Goal: Transaction & Acquisition: Subscribe to service/newsletter

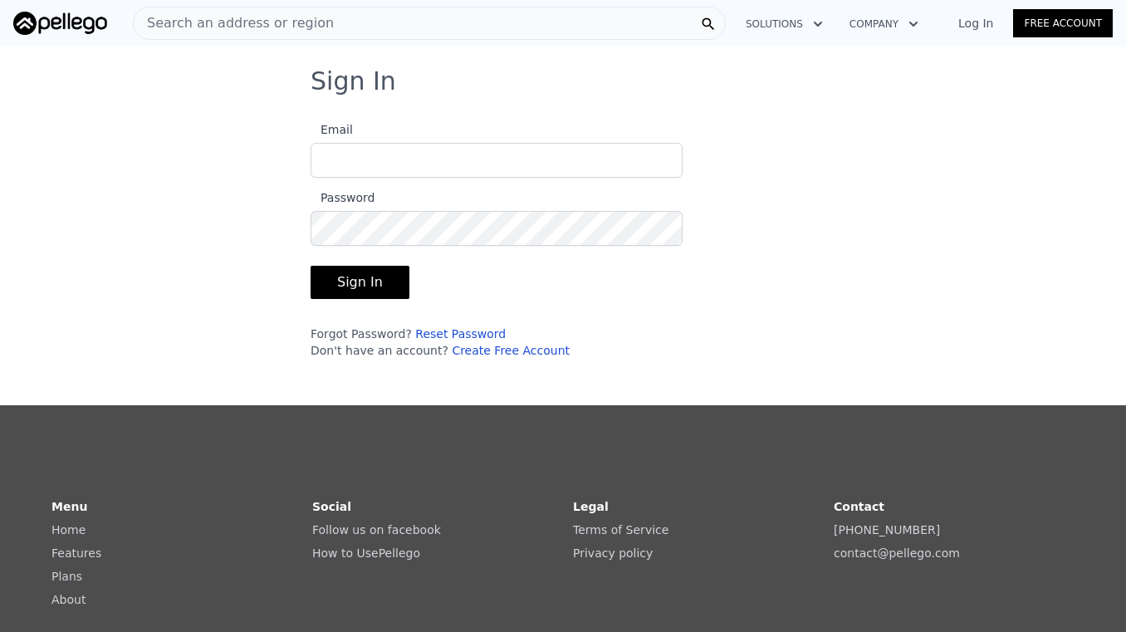
click at [502, 170] on input "Email" at bounding box center [497, 160] width 372 height 35
click at [540, 161] on input "[EMAIL_ADDRESS][DOMAIN_NAME]," at bounding box center [497, 160] width 372 height 35
type input "[EMAIL_ADDRESS][DOMAIN_NAME]"
click at [377, 276] on button "Sign In" at bounding box center [360, 282] width 99 height 33
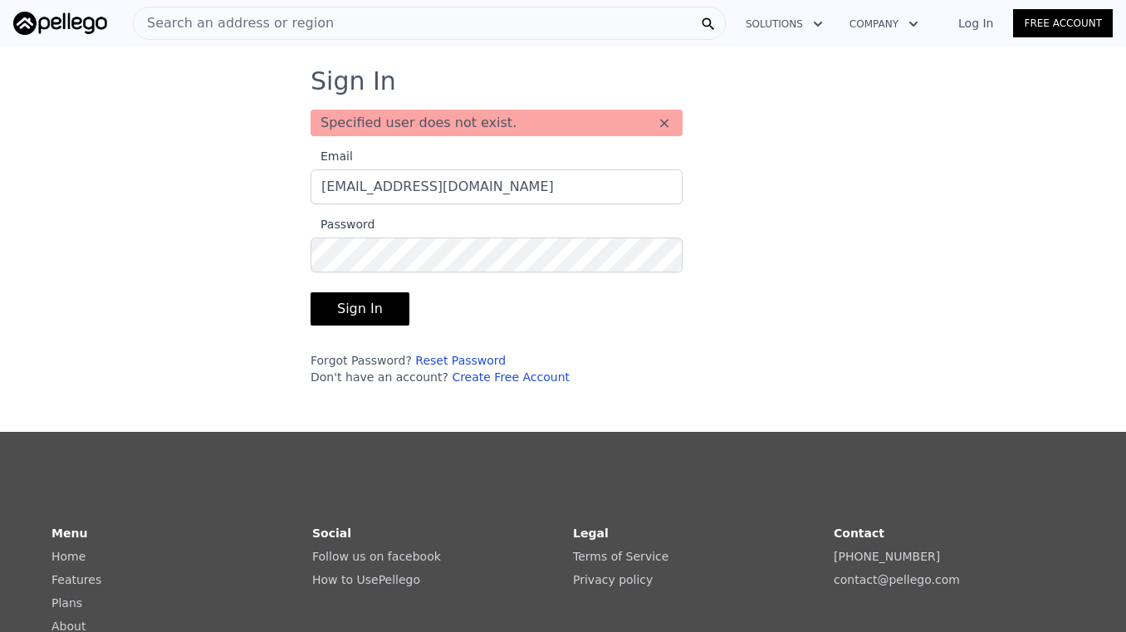
click at [869, 24] on button "Company" at bounding box center [884, 24] width 96 height 30
click at [813, 33] on icon "button" at bounding box center [818, 24] width 17 height 20
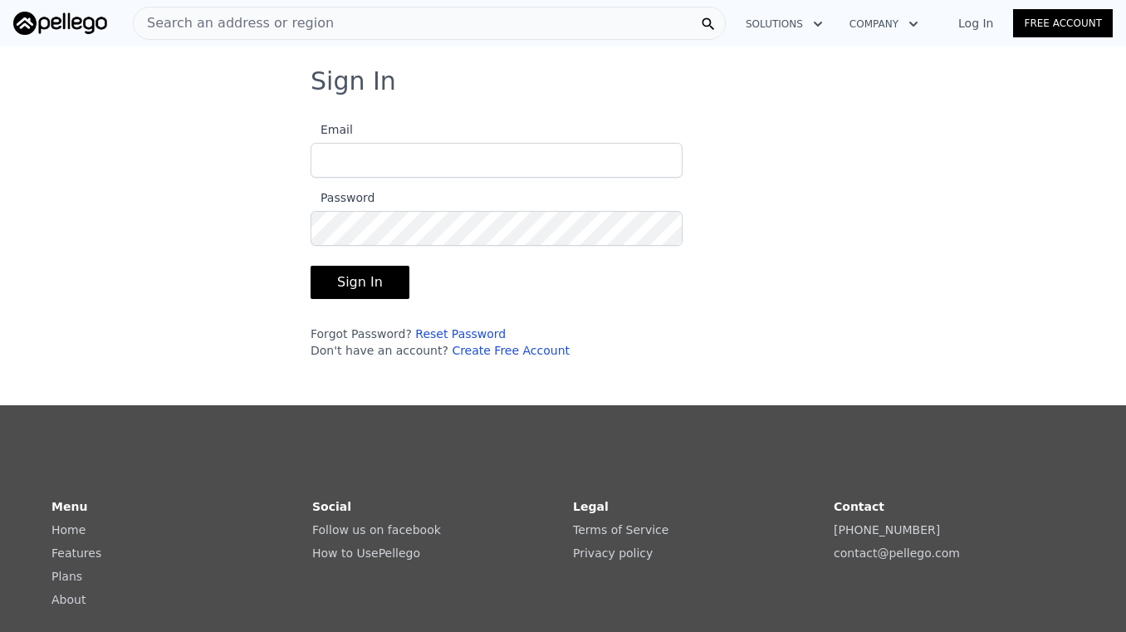
click at [390, 172] on input "Email" at bounding box center [497, 160] width 372 height 35
click at [501, 350] on link "Create Free Account" at bounding box center [511, 350] width 118 height 13
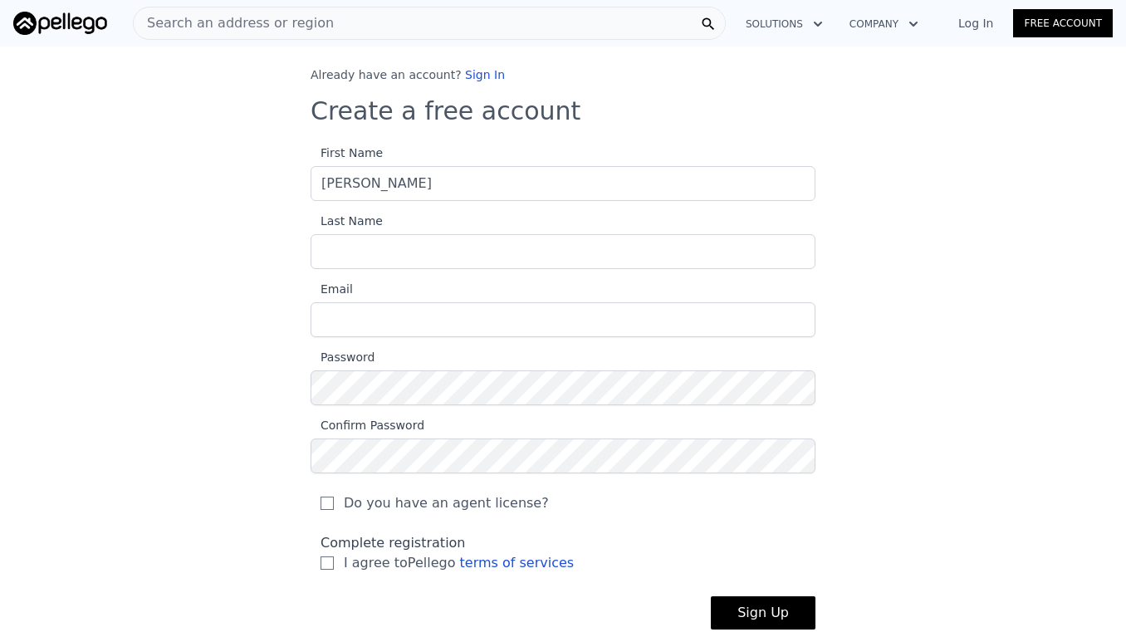
type input "[PERSON_NAME]"
type input "[EMAIL_ADDRESS][DOMAIN_NAME]"
click at [239, 502] on div "Already have an account? Sign In Create a free account First Name [PERSON_NAME]…" at bounding box center [563, 361] width 1126 height 590
click at [695, 502] on label "Do you have an agent license?" at bounding box center [563, 503] width 485 height 20
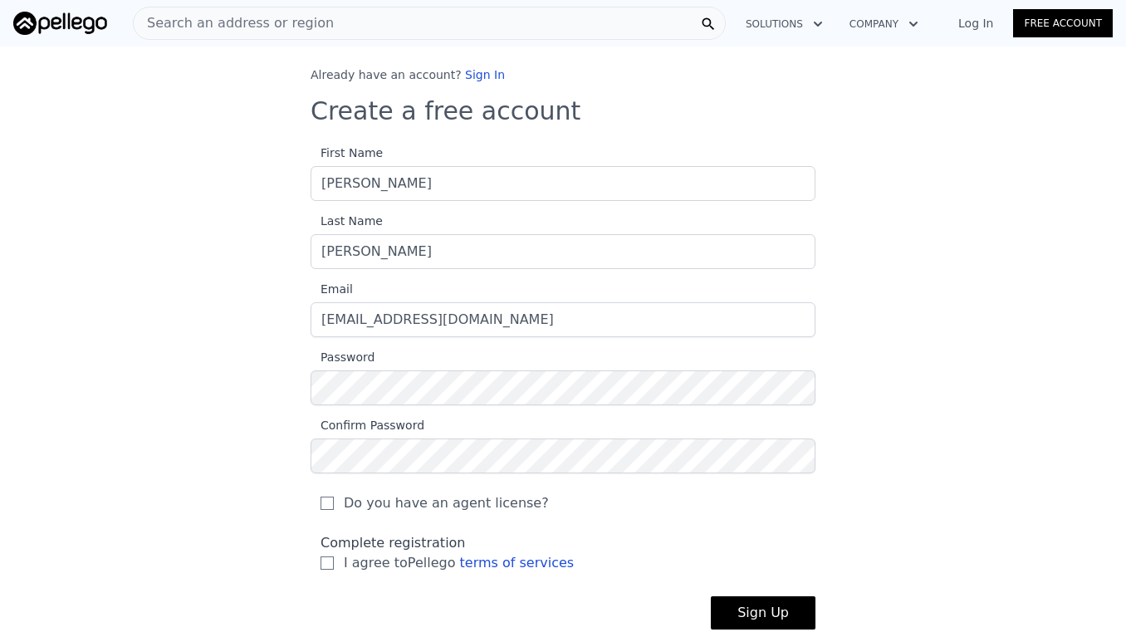
click at [334, 502] on input "Do you have an agent license?" at bounding box center [327, 503] width 13 height 13
checkbox input "true"
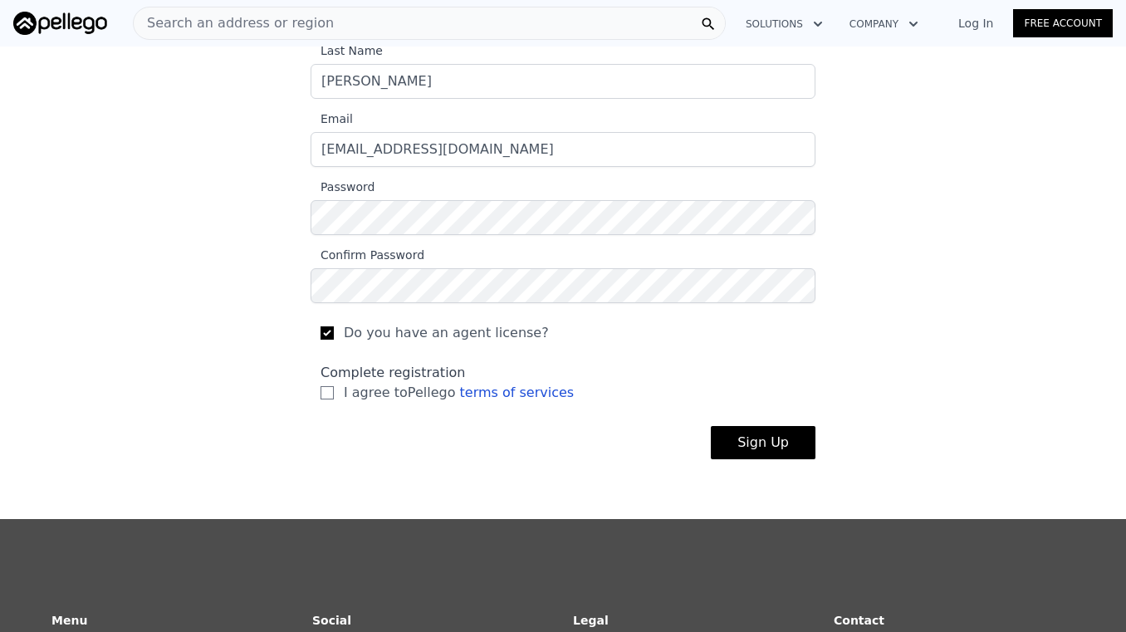
scroll to position [244, 0]
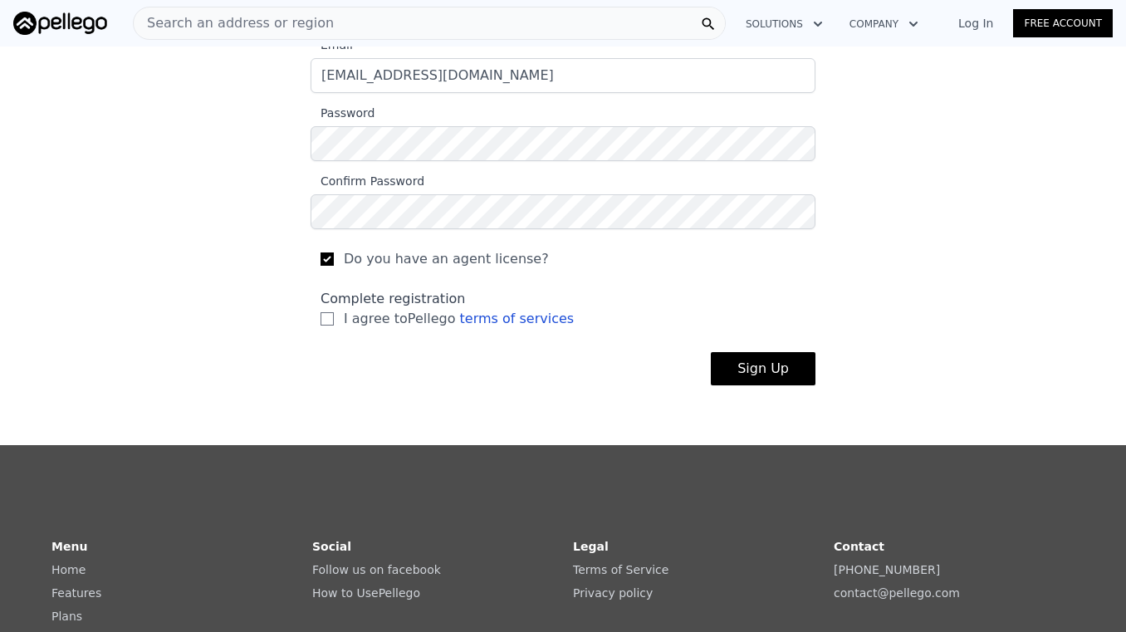
click at [329, 320] on input "I agree to Pellego terms of services" at bounding box center [327, 318] width 13 height 13
checkbox input "true"
click at [780, 374] on button "Sign Up" at bounding box center [763, 368] width 105 height 33
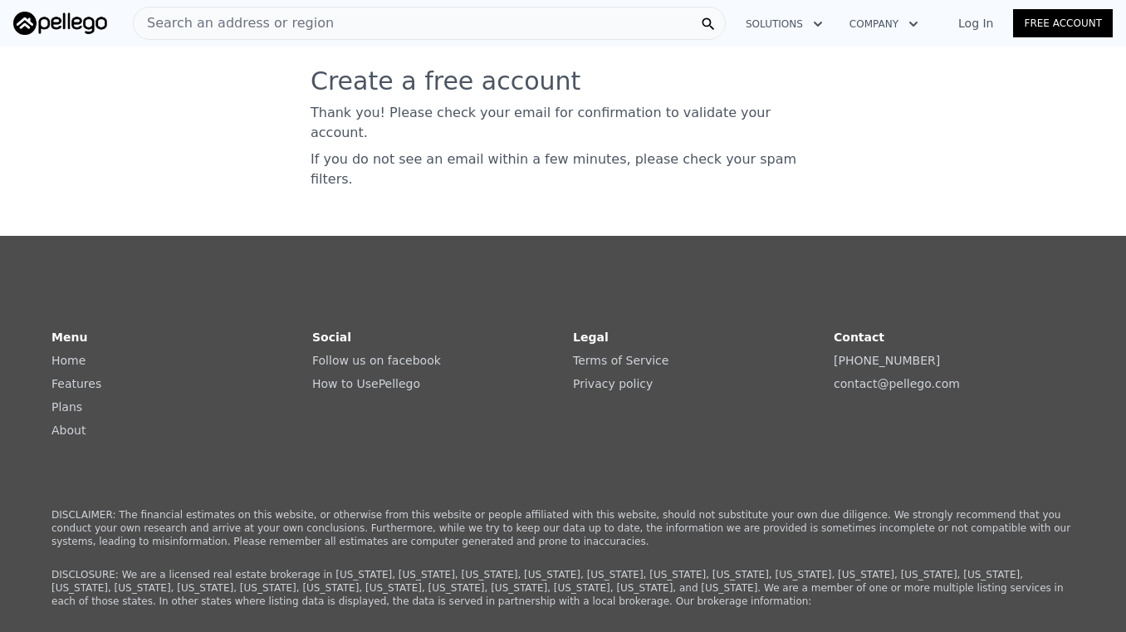
scroll to position [0, 0]
